Goal: Find specific page/section: Find specific page/section

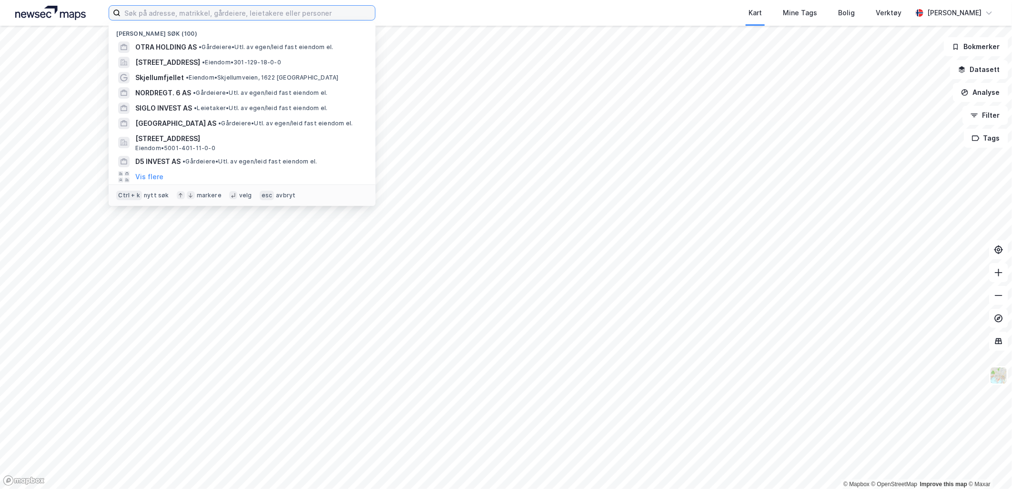
click at [311, 12] on input at bounding box center [248, 13] width 254 height 14
paste input "Alliance Healtcare [GEOGRAPHIC_DATA] AS"
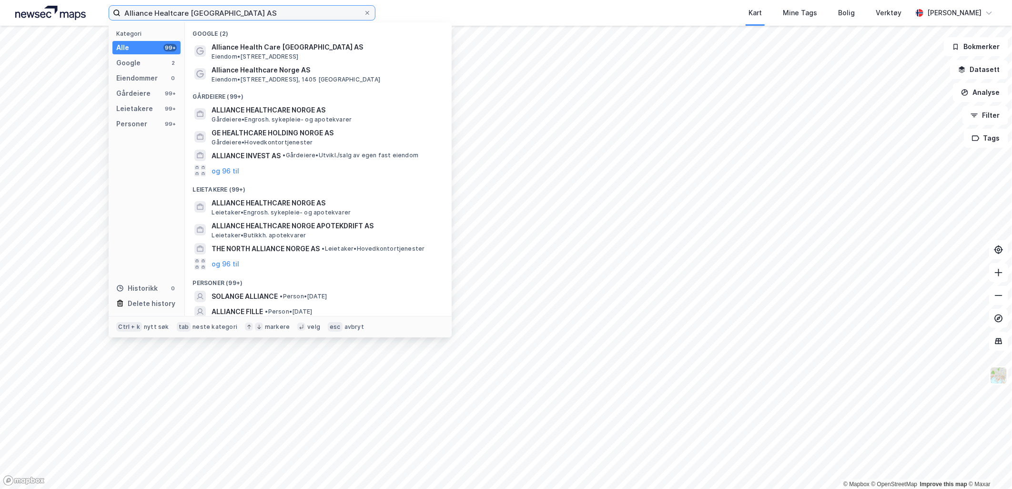
type input "Alliance Healtcare [GEOGRAPHIC_DATA] AS"
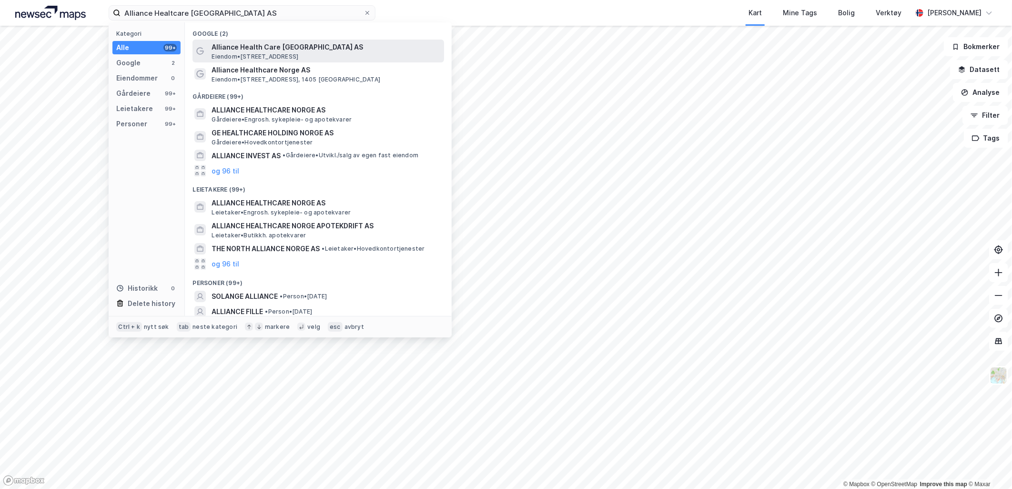
click at [291, 50] on span "Alliance Health Care [GEOGRAPHIC_DATA] AS" at bounding box center [325, 46] width 229 height 11
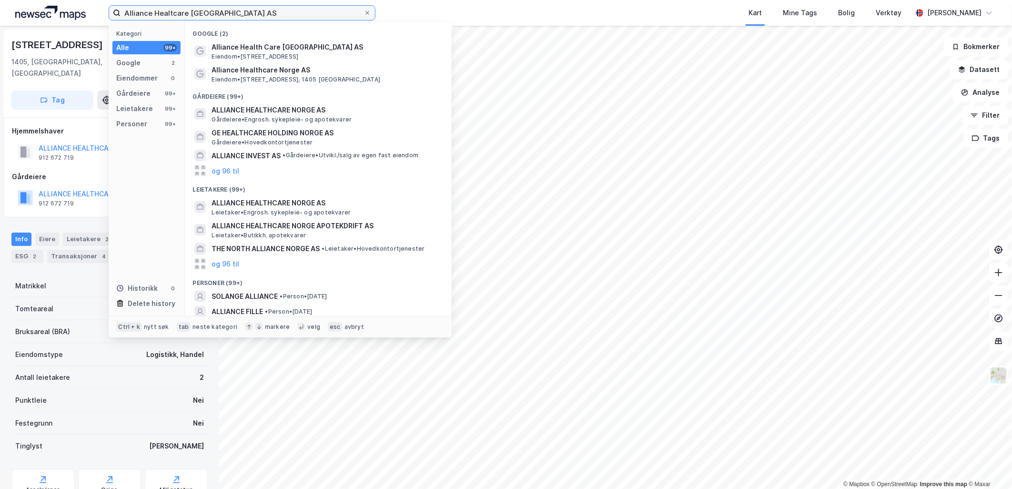
drag, startPoint x: 224, startPoint y: 11, endPoint x: 55, endPoint y: 15, distance: 169.1
click at [55, 15] on div "Alliance Healtcare Norge AS Kategori Alle 99+ Google 2 Eiendommer 0 Gårdeiere 9…" at bounding box center [506, 13] width 1012 height 26
